Goal: Task Accomplishment & Management: Manage account settings

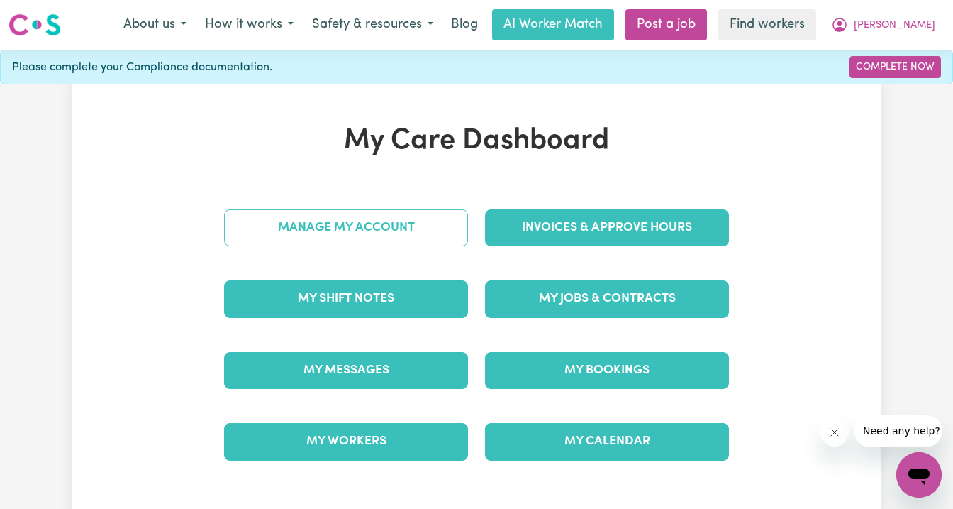
click at [397, 227] on link "Manage My Account" at bounding box center [346, 227] width 244 height 37
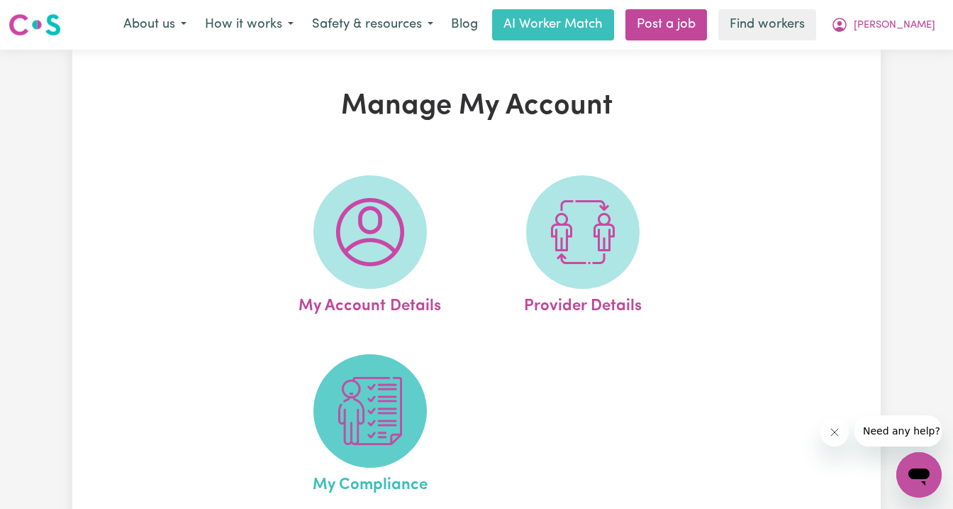
click at [372, 409] on img at bounding box center [370, 411] width 68 height 68
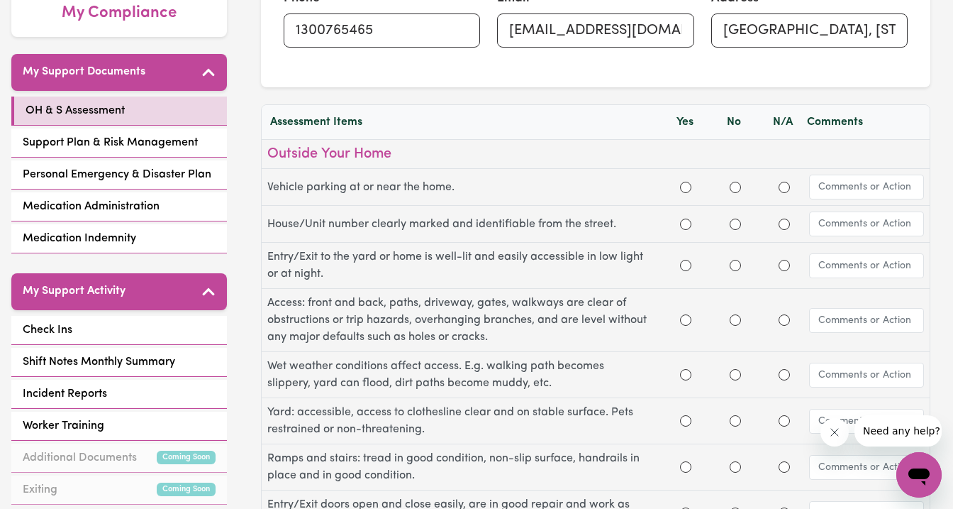
scroll to position [211, 0]
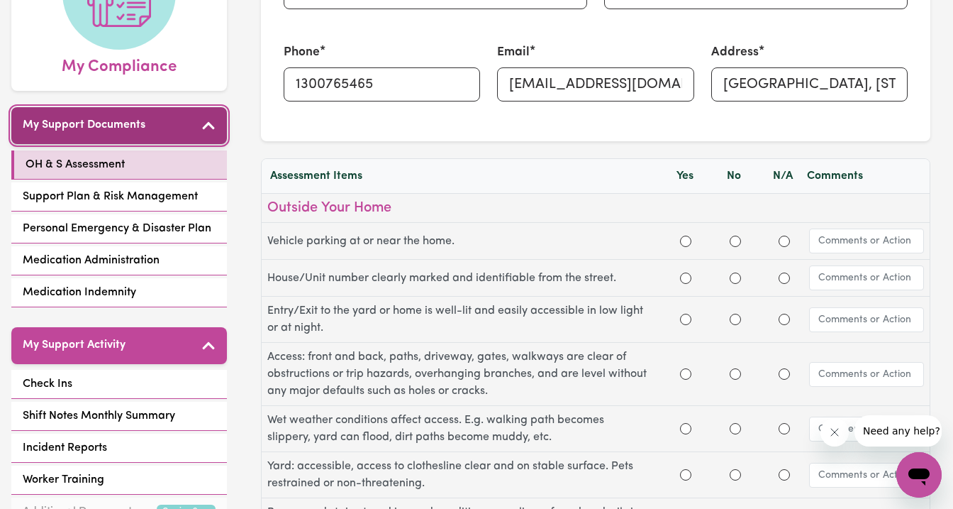
click at [210, 128] on icon "button" at bounding box center [208, 125] width 14 height 14
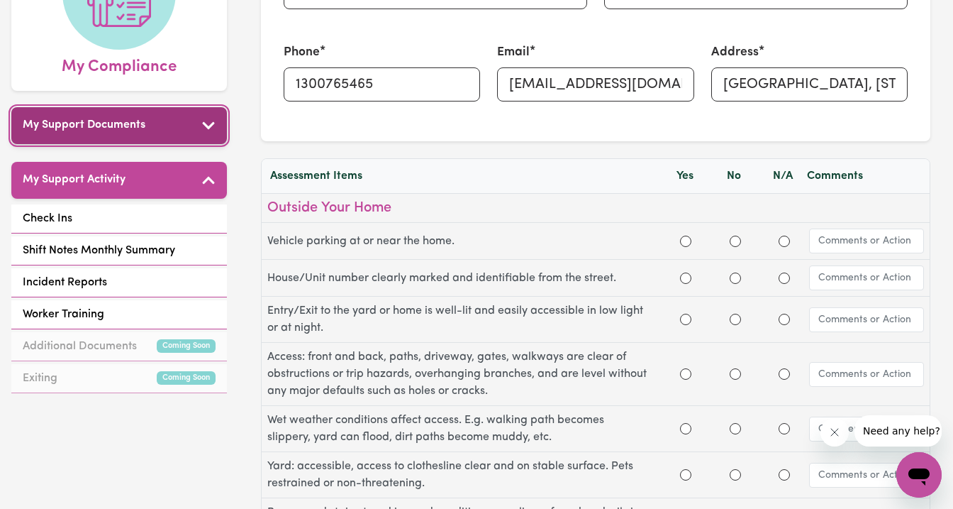
click at [210, 126] on icon "button" at bounding box center [208, 124] width 12 height 7
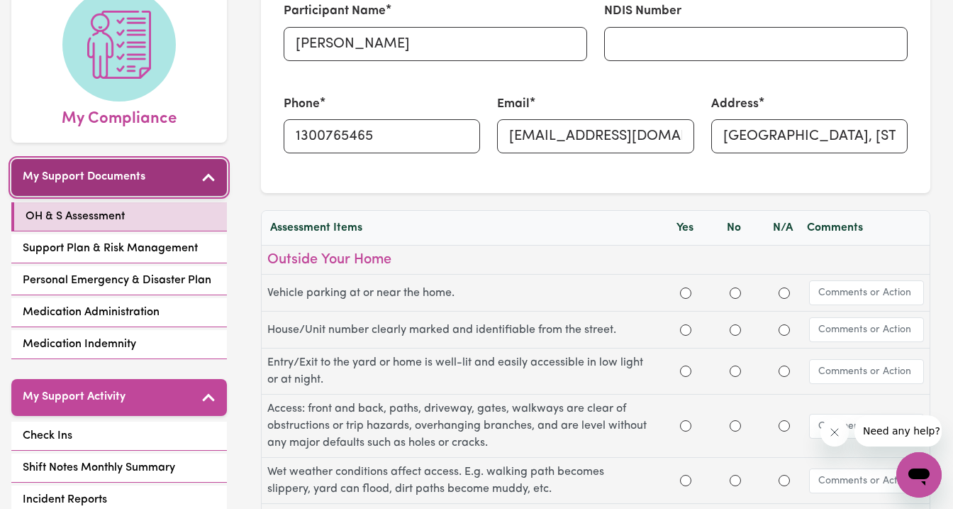
scroll to position [0, 0]
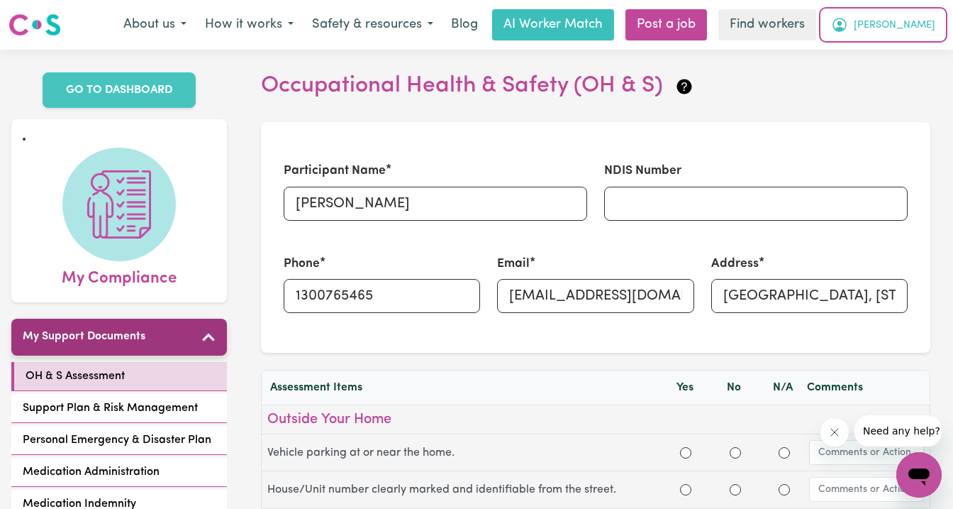
click at [920, 21] on span "[PERSON_NAME]" at bounding box center [895, 26] width 82 height 16
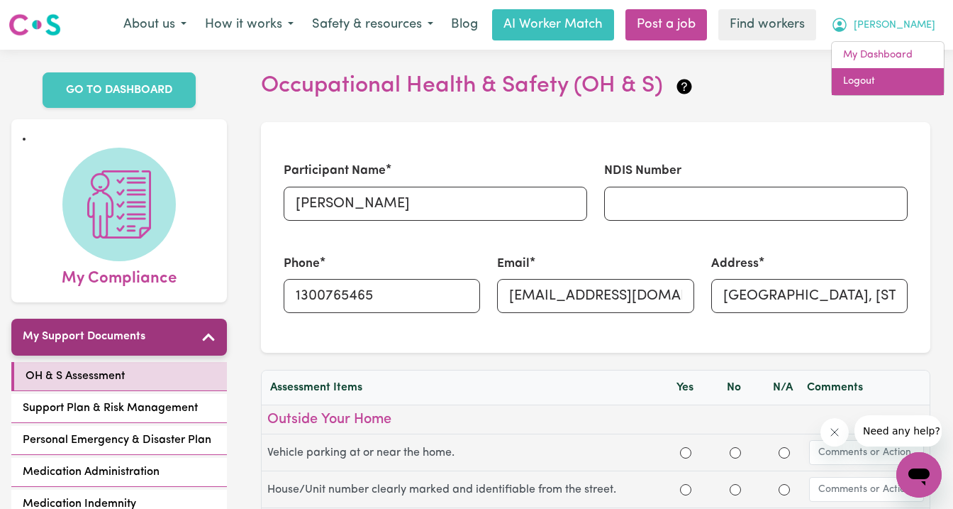
click at [900, 77] on link "Logout" at bounding box center [888, 81] width 112 height 27
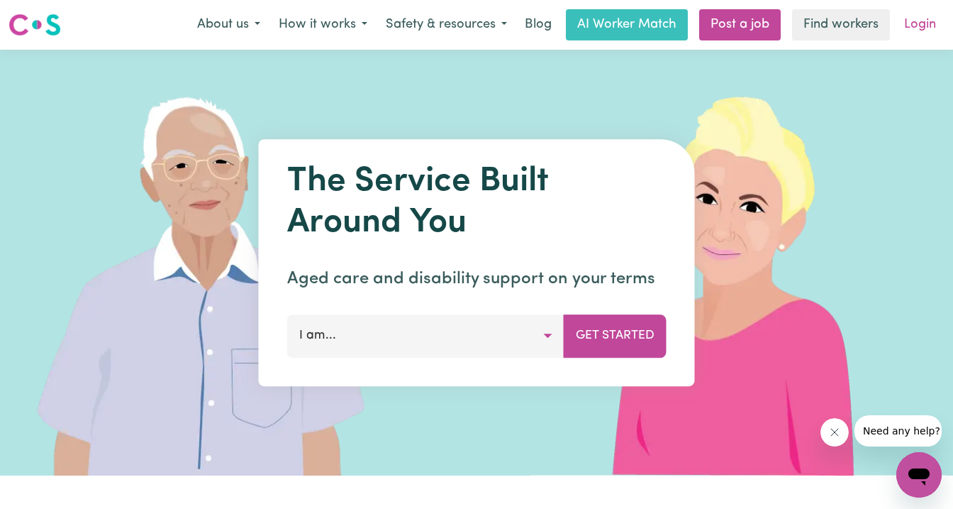
click at [923, 9] on link "Login" at bounding box center [920, 24] width 49 height 31
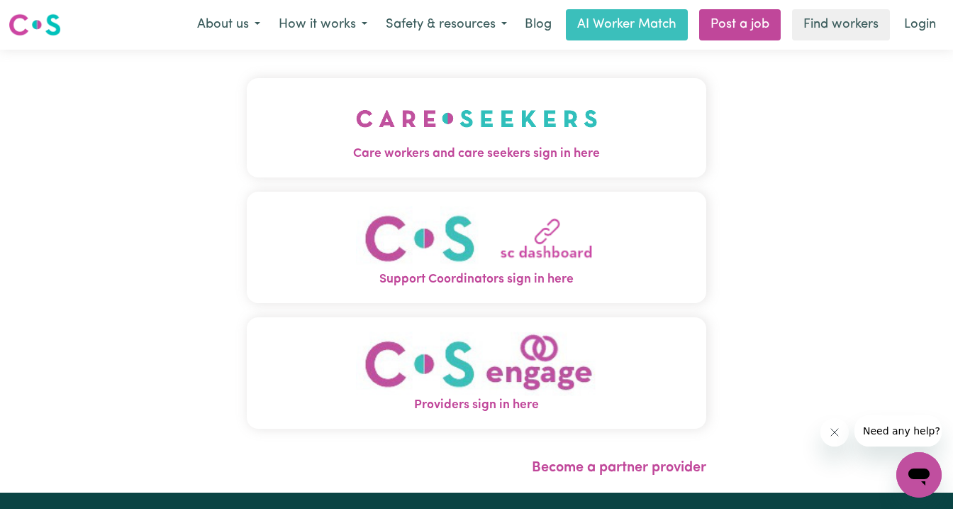
click at [545, 104] on img "Care workers and care seekers sign in here" at bounding box center [477, 118] width 242 height 52
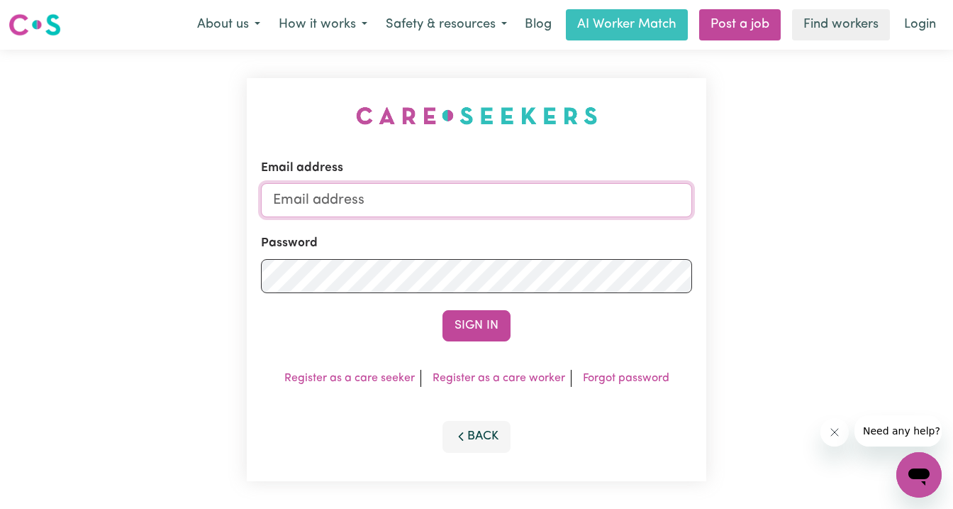
click at [436, 193] on input "Email address" at bounding box center [476, 200] width 431 height 34
type input "superuser~tracy@harryshelp.com.au"
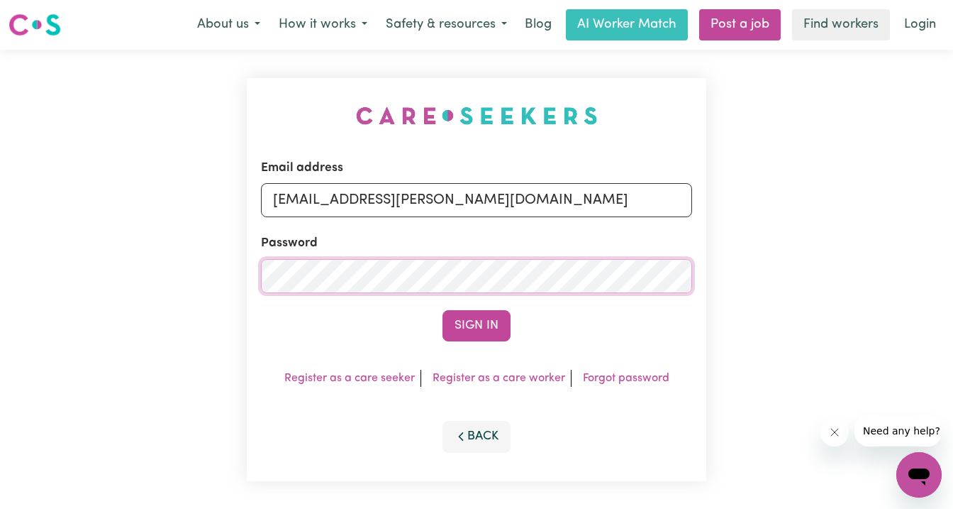
click at [443, 310] on button "Sign In" at bounding box center [477, 325] width 68 height 31
